Goal: Task Accomplishment & Management: Manage account settings

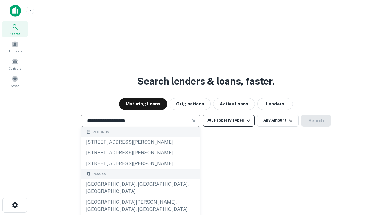
click at [140, 197] on div "Santa Monica, CA, USA" at bounding box center [140, 188] width 119 height 18
type input "**********"
click at [229, 120] on button "All Property Types" at bounding box center [229, 121] width 52 height 12
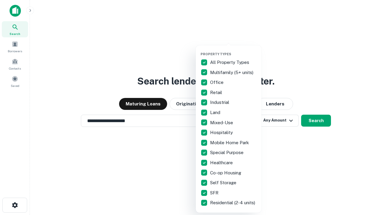
click at [233, 50] on button "button" at bounding box center [234, 50] width 66 height 0
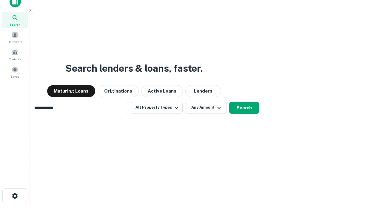
scroll to position [43, 169]
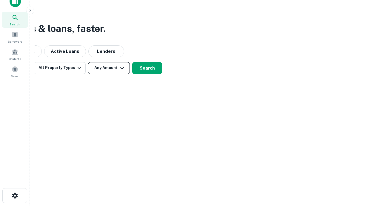
click at [109, 68] on button "Any Amount" at bounding box center [109, 68] width 42 height 12
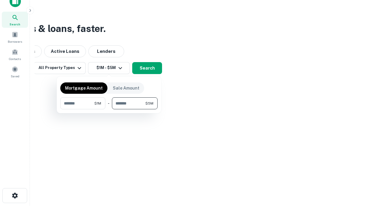
type input "*******"
click at [109, 109] on button "button" at bounding box center [108, 109] width 97 height 0
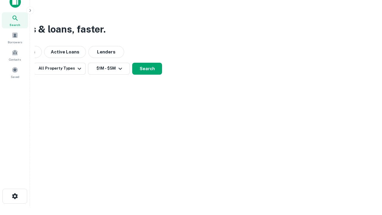
scroll to position [4, 110]
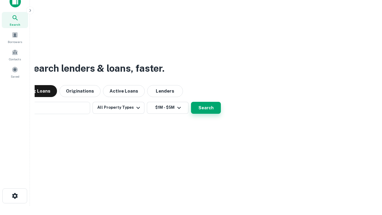
click at [191, 102] on button "Search" at bounding box center [206, 108] width 30 height 12
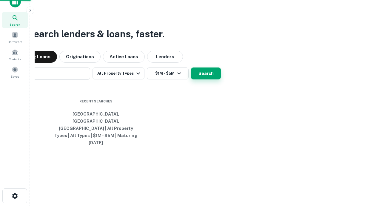
scroll to position [16, 169]
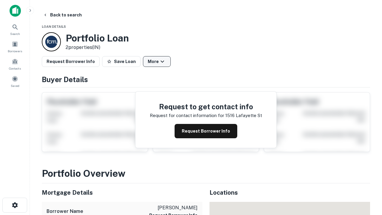
click at [157, 61] on button "More" at bounding box center [157, 61] width 28 height 11
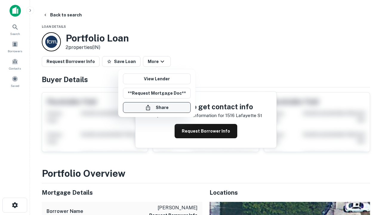
click at [157, 107] on button "Share" at bounding box center [157, 107] width 68 height 11
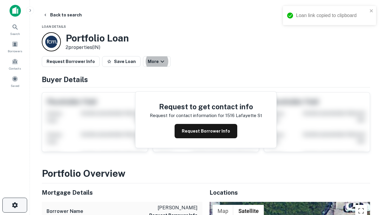
click at [15, 205] on icon "button" at bounding box center [14, 204] width 7 height 7
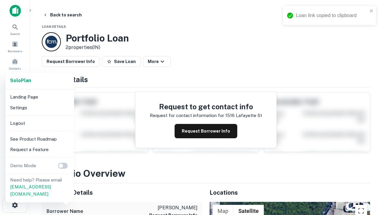
click at [39, 123] on li "Logout" at bounding box center [40, 123] width 64 height 11
